Goal: Information Seeking & Learning: Learn about a topic

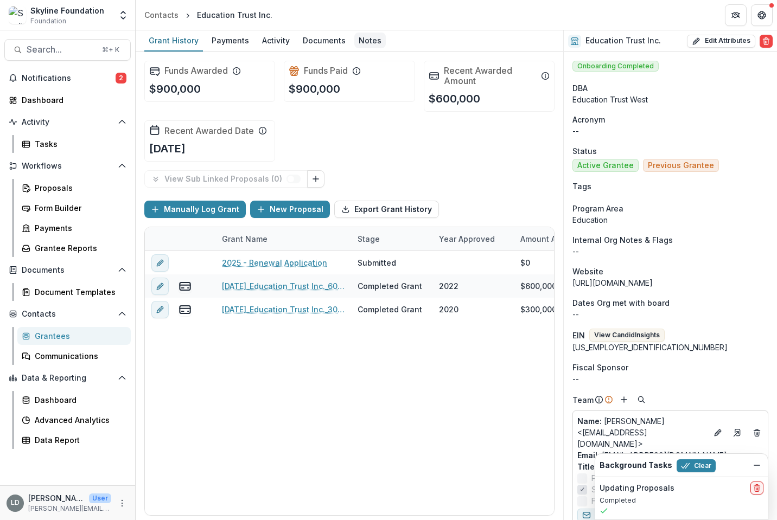
click at [363, 35] on div "Notes" at bounding box center [369, 41] width 31 height 16
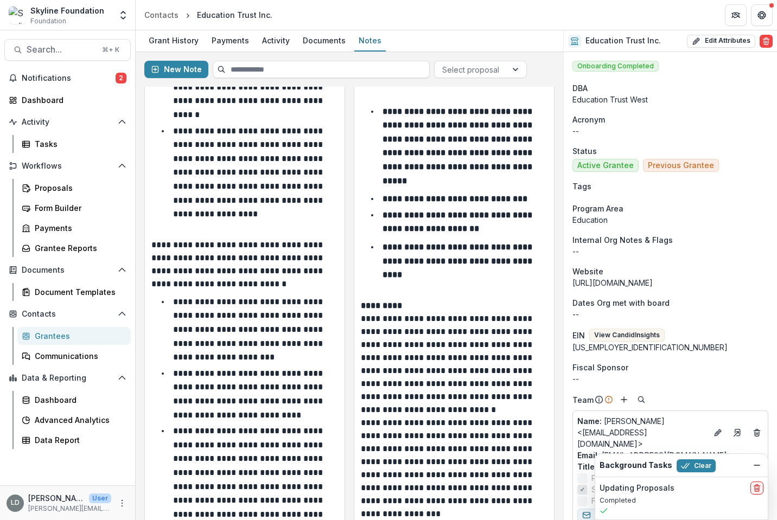
scroll to position [393, 0]
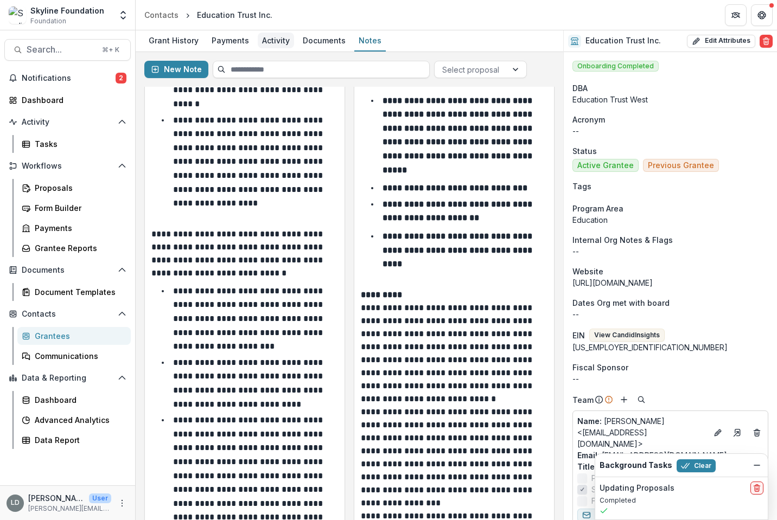
click at [285, 43] on div "Activity" at bounding box center [276, 41] width 36 height 16
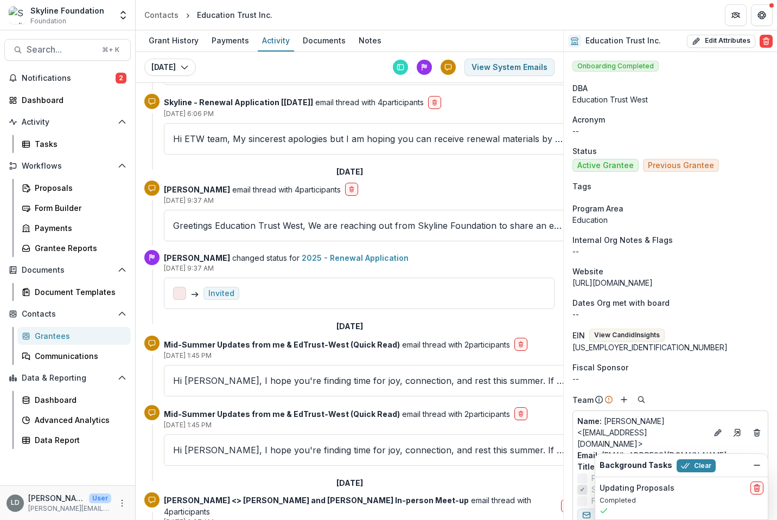
scroll to position [813, 0]
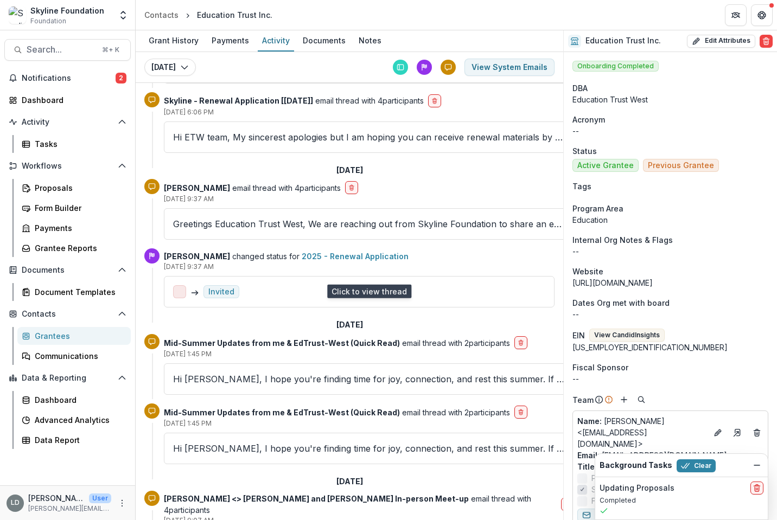
click at [251, 373] on p "Hi [PERSON_NAME], I hope you're finding time for joy, connection, and rest this…" at bounding box center [369, 379] width 392 height 13
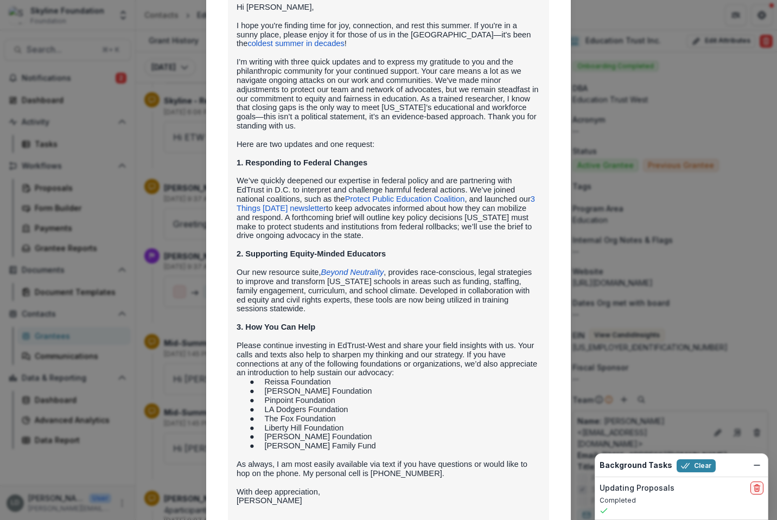
scroll to position [202, 0]
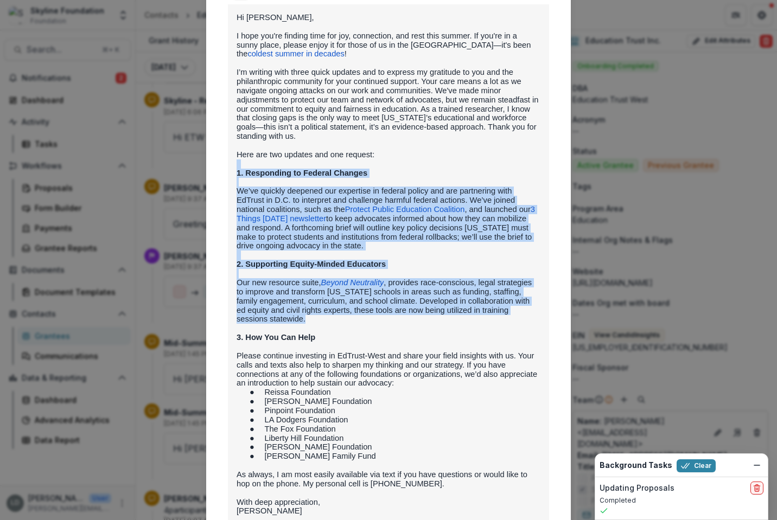
drag, startPoint x: 278, startPoint y: 319, endPoint x: 234, endPoint y: 167, distance: 158.6
click at [234, 167] on div "Hi [PERSON_NAME], I hope you're finding time for joy, connection, and rest this…" at bounding box center [388, 348] width 321 height 689
copy div "1. Responding to Federal Changes We’ve quickly deepened our expertise in federa…"
click at [580, 297] on div "Viewing Thread To: [PERSON_NAME] <[PERSON_NAME][EMAIL_ADDRESS][DOMAIN_NAME]> [D…" at bounding box center [388, 260] width 777 height 520
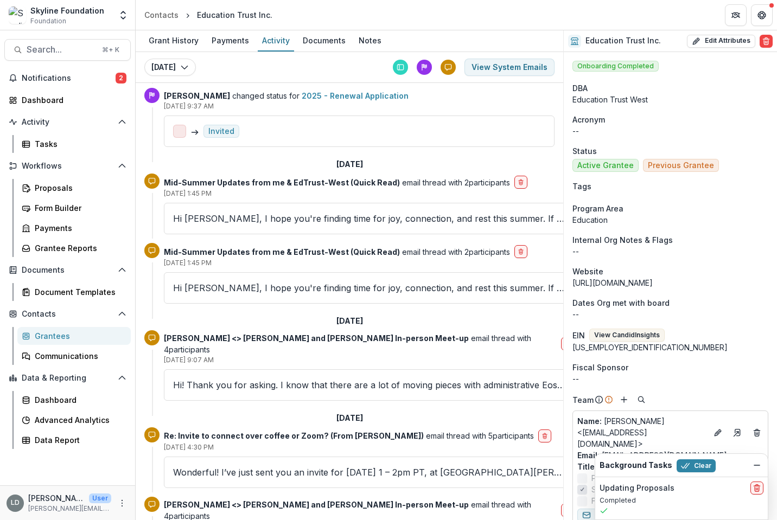
scroll to position [975, 0]
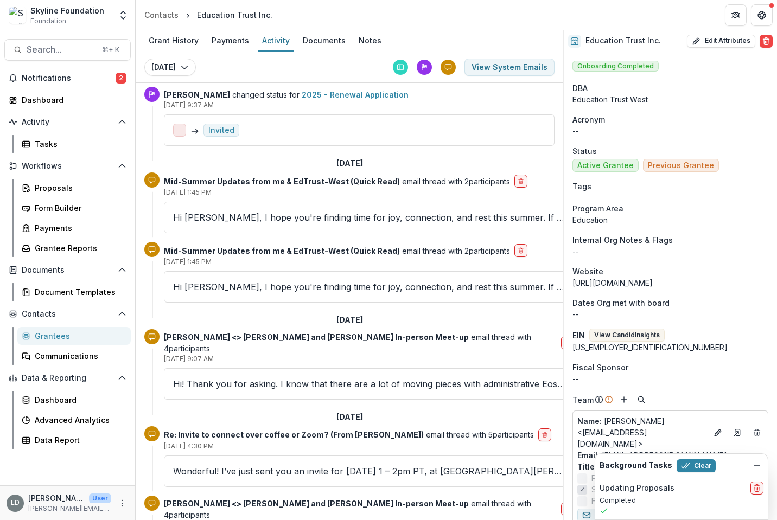
click at [371, 377] on p "Hi! Thank you for asking. I know that there are a lot of moving pieces with adm…" at bounding box center [369, 383] width 392 height 13
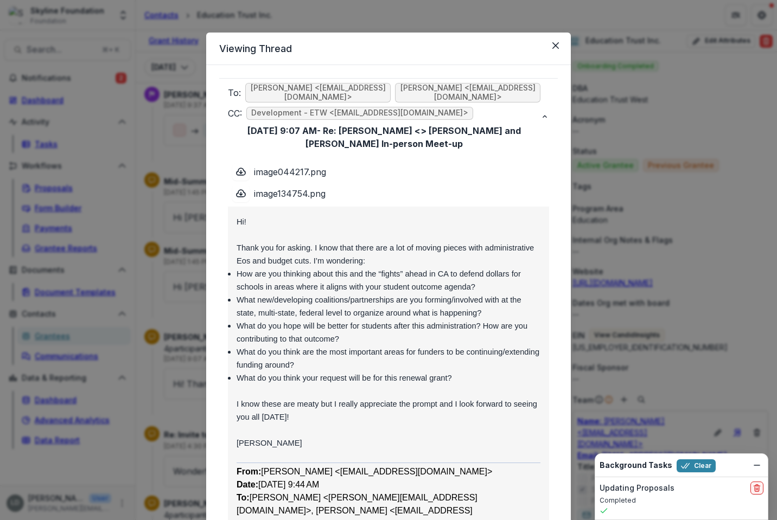
scroll to position [0, 0]
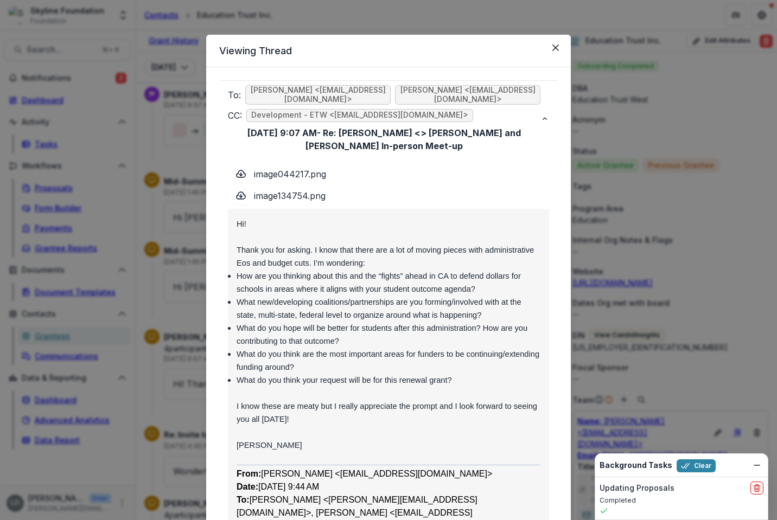
click at [171, 246] on div "Viewing Thread To: [PERSON_NAME] <[EMAIL_ADDRESS][DOMAIN_NAME]> [PERSON_NAME] <…" at bounding box center [388, 260] width 777 height 520
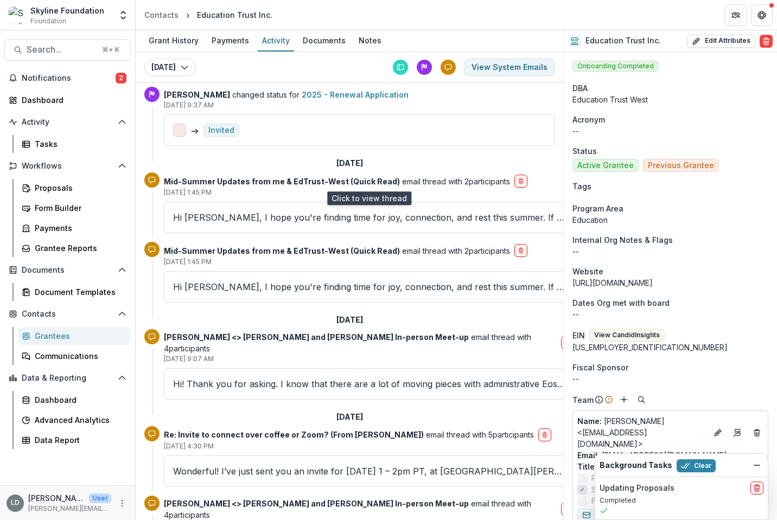
click at [215, 280] on p "Hi [PERSON_NAME], I hope you're finding time for joy, connection, and rest this…" at bounding box center [369, 286] width 392 height 13
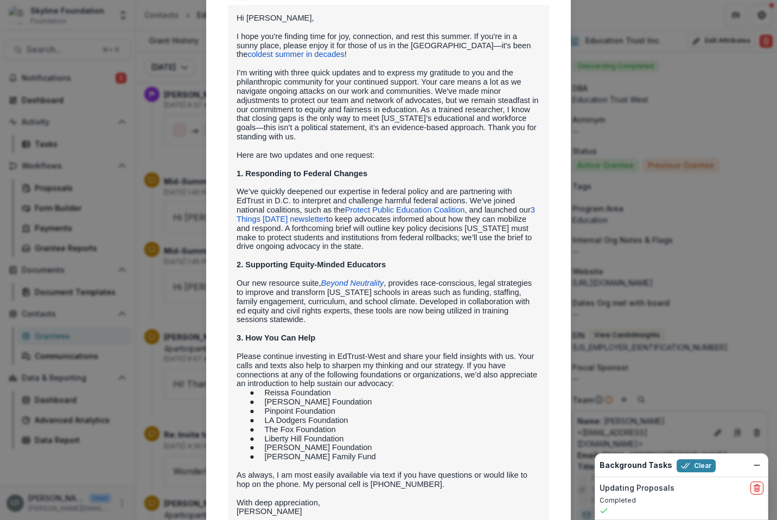
scroll to position [287, 0]
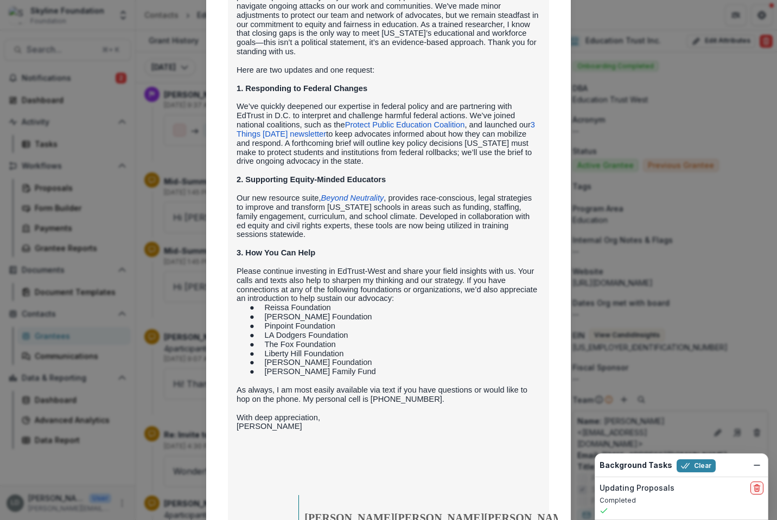
click at [151, 309] on div "Viewing Thread To: [PERSON_NAME] <[PERSON_NAME][EMAIL_ADDRESS][DOMAIN_NAME]> [D…" at bounding box center [388, 260] width 777 height 520
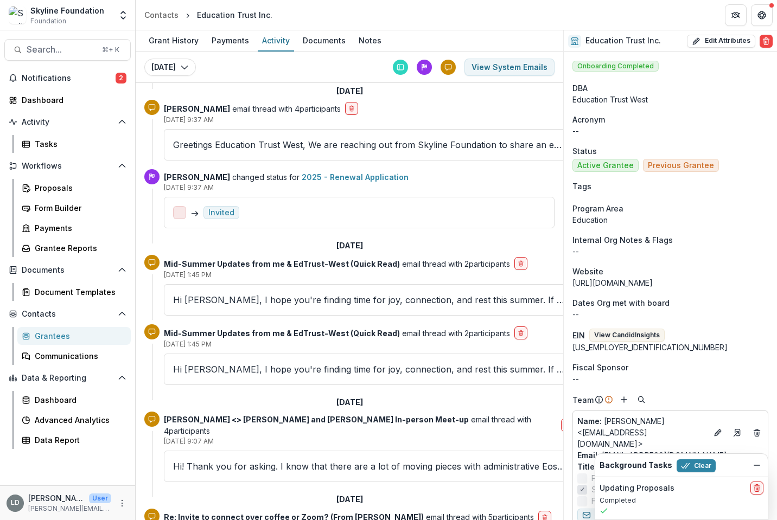
scroll to position [892, 0]
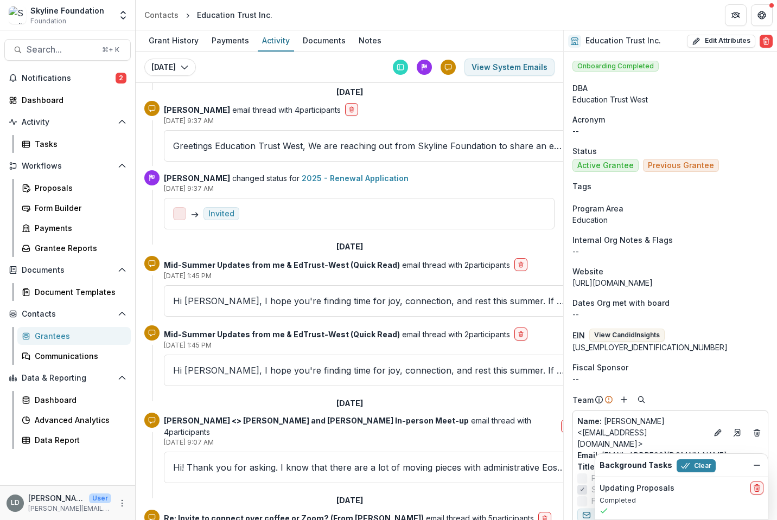
click at [225, 294] on p "Hi [PERSON_NAME], I hope you're finding time for joy, connection, and rest this…" at bounding box center [369, 300] width 392 height 13
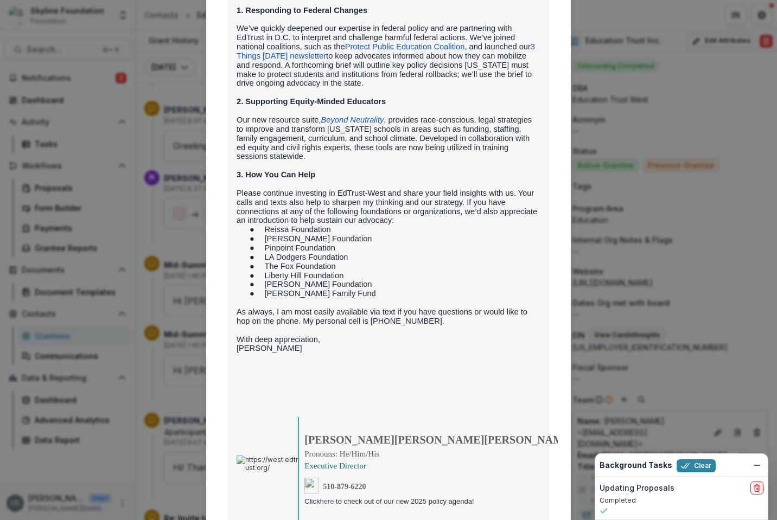
scroll to position [470, 0]
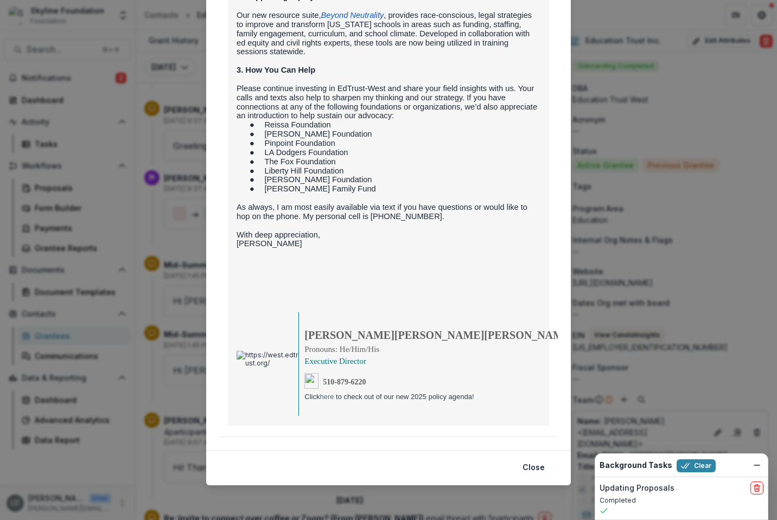
click at [158, 317] on div "Viewing Thread To: [PERSON_NAME] <[PERSON_NAME][EMAIL_ADDRESS][DOMAIN_NAME]> [D…" at bounding box center [388, 260] width 777 height 520
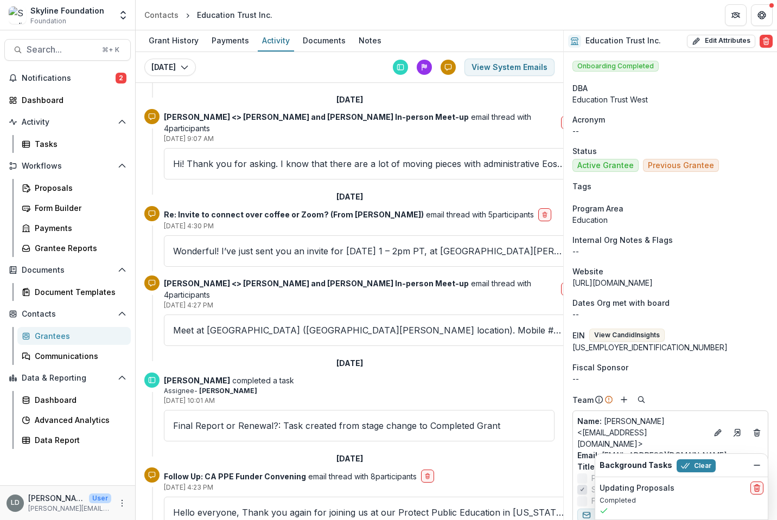
scroll to position [1055, 0]
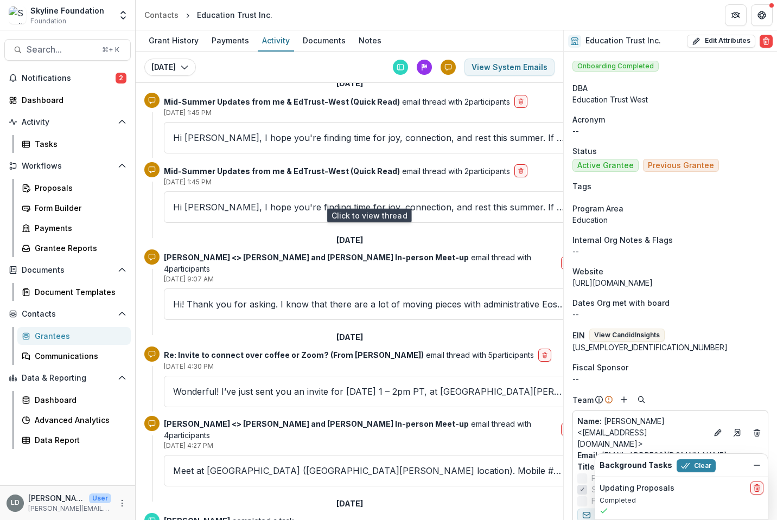
click at [285, 298] on p "Hi! Thank you for asking. I know that there are a lot of moving pieces with adm…" at bounding box center [369, 304] width 392 height 13
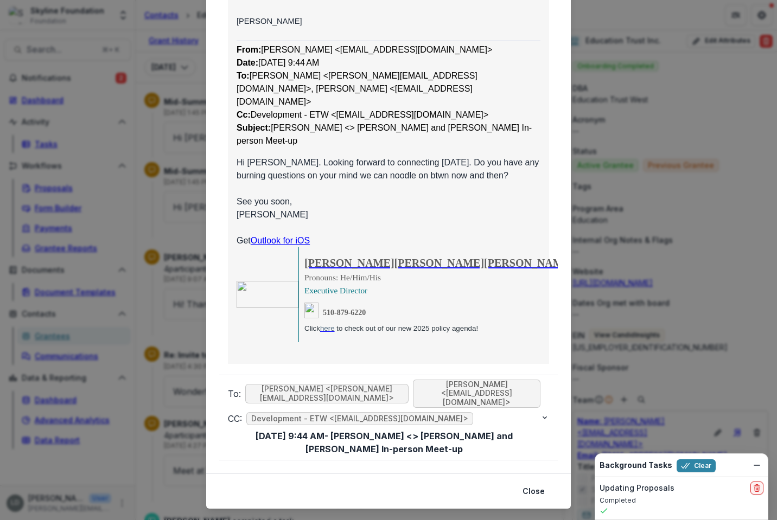
scroll to position [0, 0]
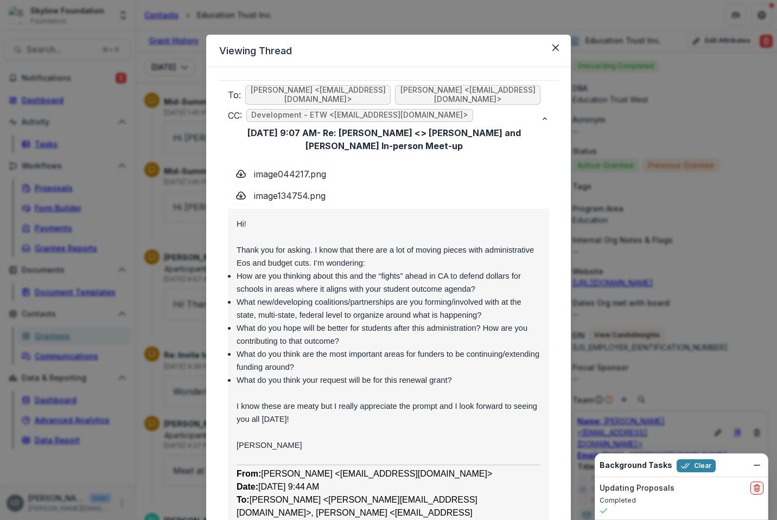
click at [187, 209] on div "Viewing Thread To: [PERSON_NAME] <[EMAIL_ADDRESS][DOMAIN_NAME]> [PERSON_NAME] <…" at bounding box center [388, 260] width 777 height 520
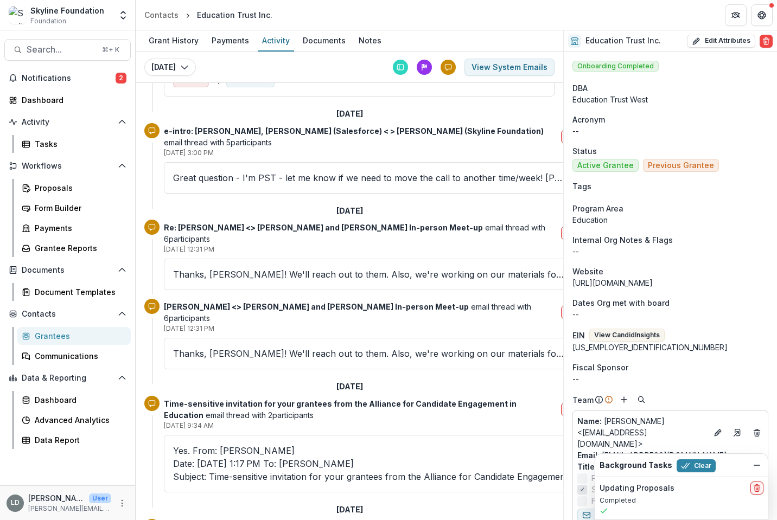
scroll to position [68, 0]
